Goal: Information Seeking & Learning: Learn about a topic

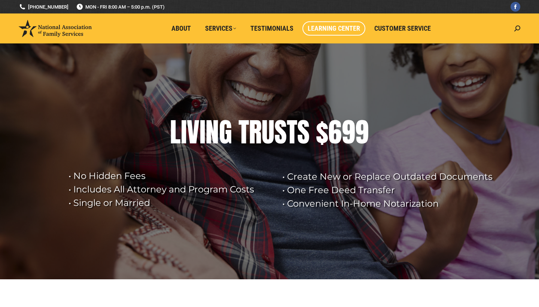
click at [329, 29] on span "Learning Center" at bounding box center [334, 28] width 52 height 8
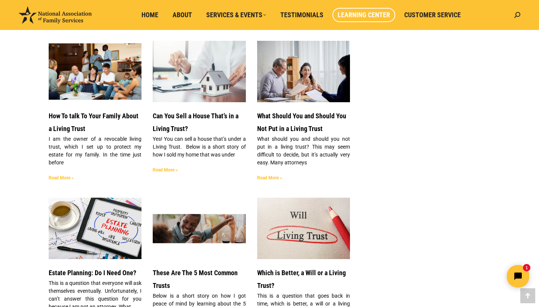
scroll to position [884, 0]
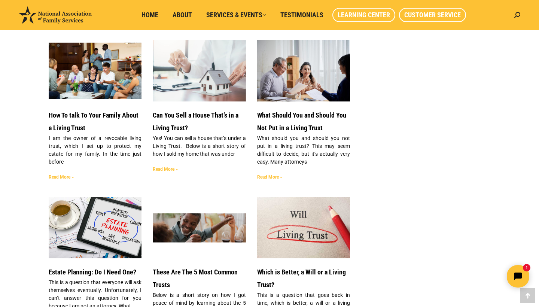
click at [439, 10] on link "Customer Service" at bounding box center [432, 15] width 67 height 14
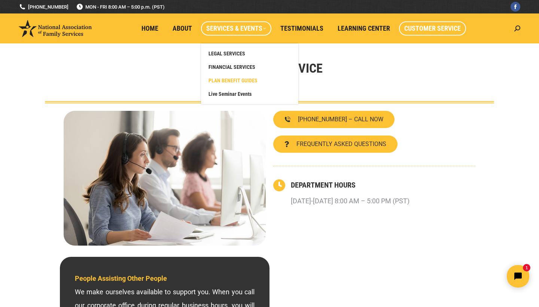
click at [251, 80] on span "PLAN BENEFIT GUIDES" at bounding box center [232, 80] width 49 height 7
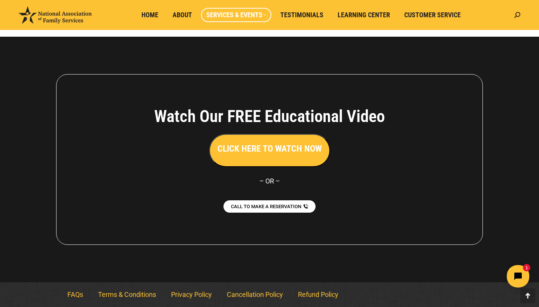
scroll to position [201, 0]
click at [159, 14] on link "Home" at bounding box center [149, 15] width 27 height 14
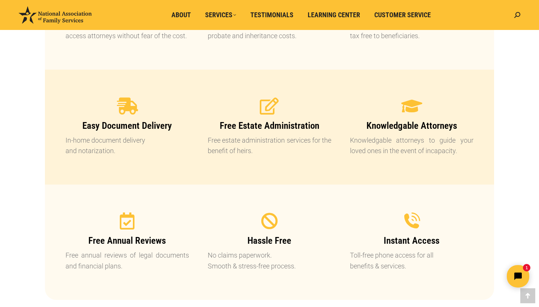
scroll to position [719, 0]
click at [412, 244] on span "Instant Access" at bounding box center [412, 240] width 56 height 11
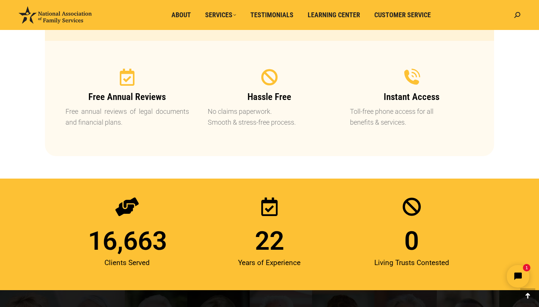
scroll to position [797, 0]
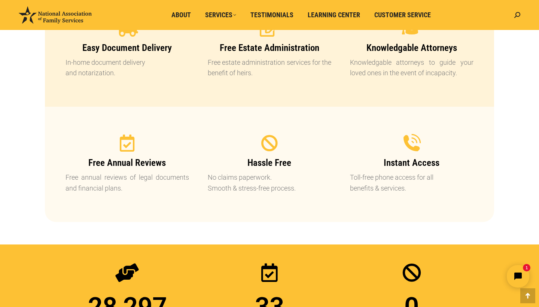
click at [410, 141] on icon at bounding box center [411, 143] width 19 height 19
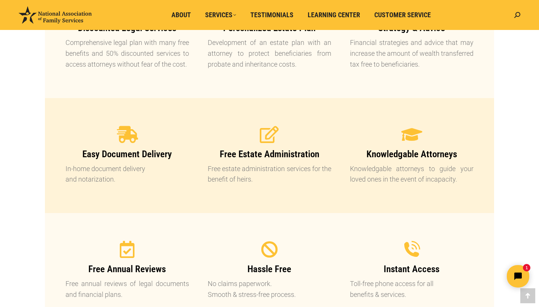
scroll to position [672, 0]
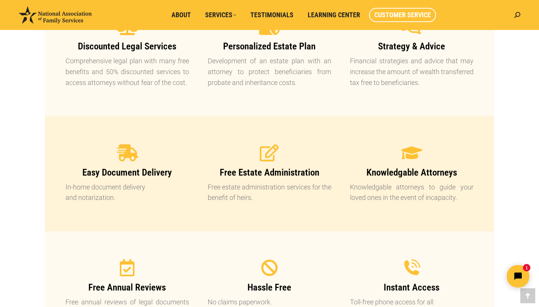
click at [409, 18] on span "Customer Service" at bounding box center [402, 15] width 56 height 8
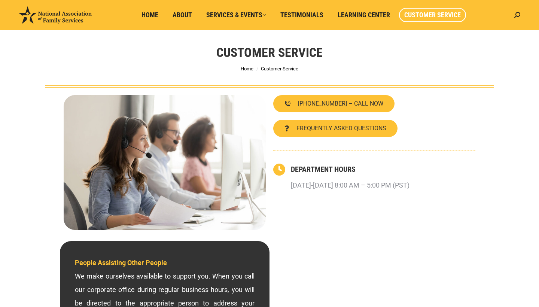
scroll to position [16, 0]
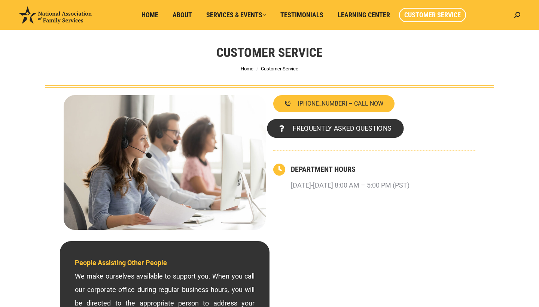
click at [361, 134] on link "FREQUENTLY ASKED QUESTIONS" at bounding box center [335, 128] width 137 height 19
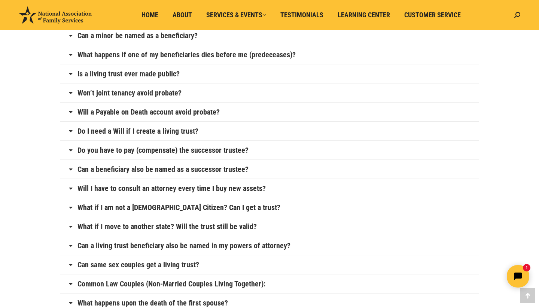
scroll to position [282, 0]
click at [227, 187] on link "Will I have to consult an attorney every time I buy new assets?" at bounding box center [171, 187] width 188 height 7
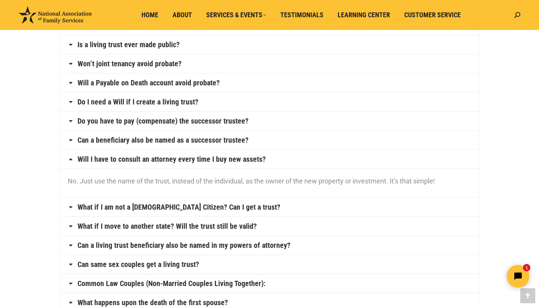
click at [221, 225] on link "What if I move to another state? Will the trust still be valid?" at bounding box center [166, 225] width 179 height 7
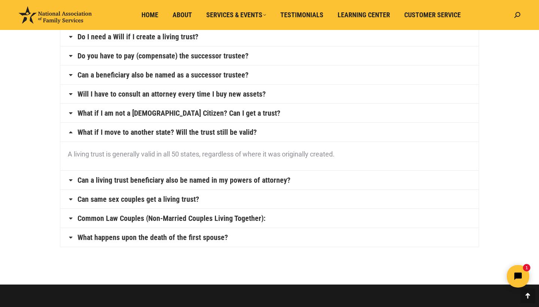
scroll to position [348, 0]
click at [207, 183] on link "Can a living trust beneficiary also be named in my powers of attorney?" at bounding box center [183, 179] width 213 height 7
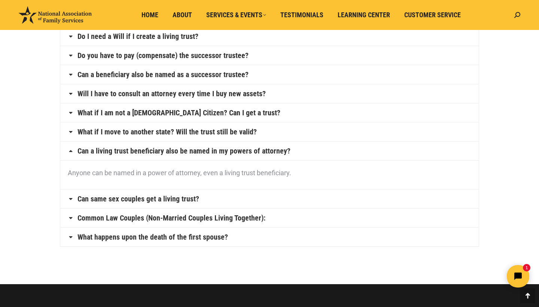
click at [188, 195] on link "Can same sex couples get a living trust?" at bounding box center [138, 198] width 122 height 7
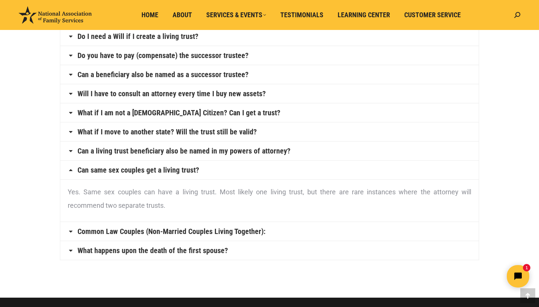
click at [247, 231] on link "Common Law Couples (Non-Married Couples Living Together):" at bounding box center [171, 230] width 188 height 7
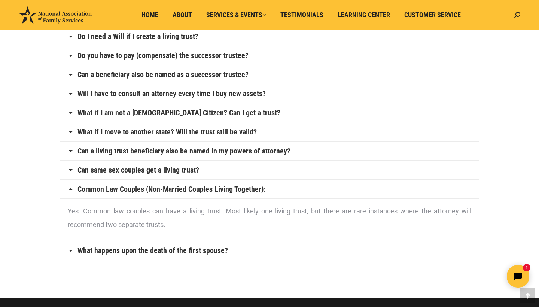
click at [220, 254] on link "What happens upon the death of the first spouse?" at bounding box center [152, 250] width 150 height 7
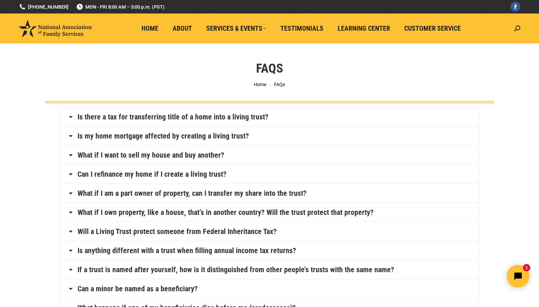
scroll to position [0, 0]
